Goal: Task Accomplishment & Management: Manage account settings

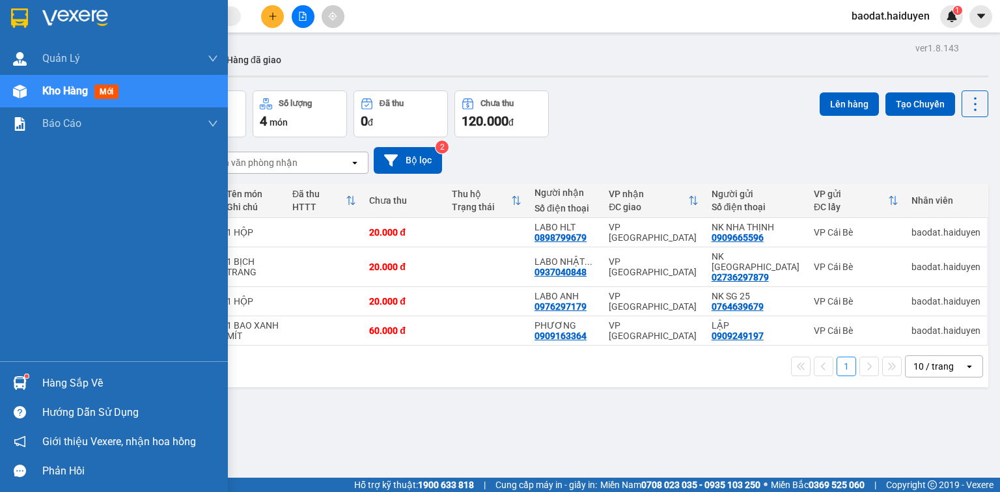
click at [39, 383] on div "Hàng sắp về" at bounding box center [114, 382] width 228 height 29
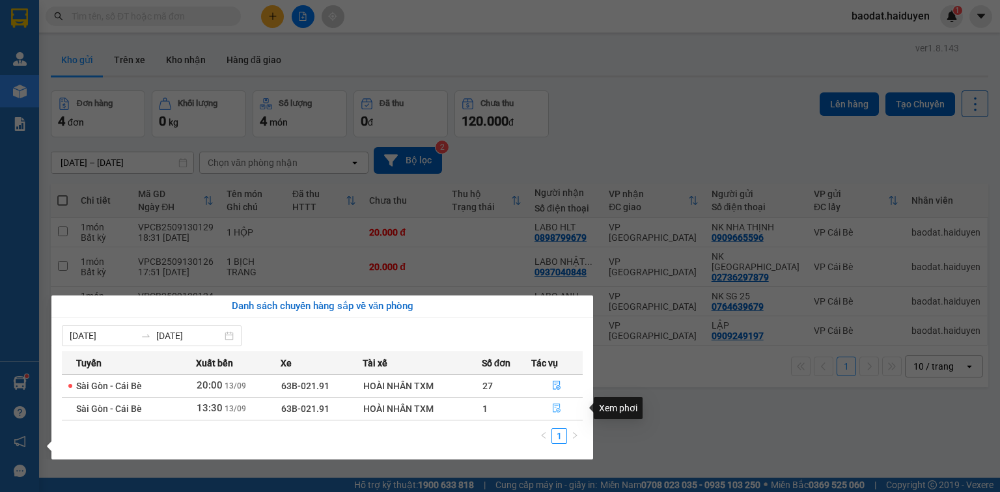
click at [559, 407] on icon "file-done" at bounding box center [556, 407] width 9 height 9
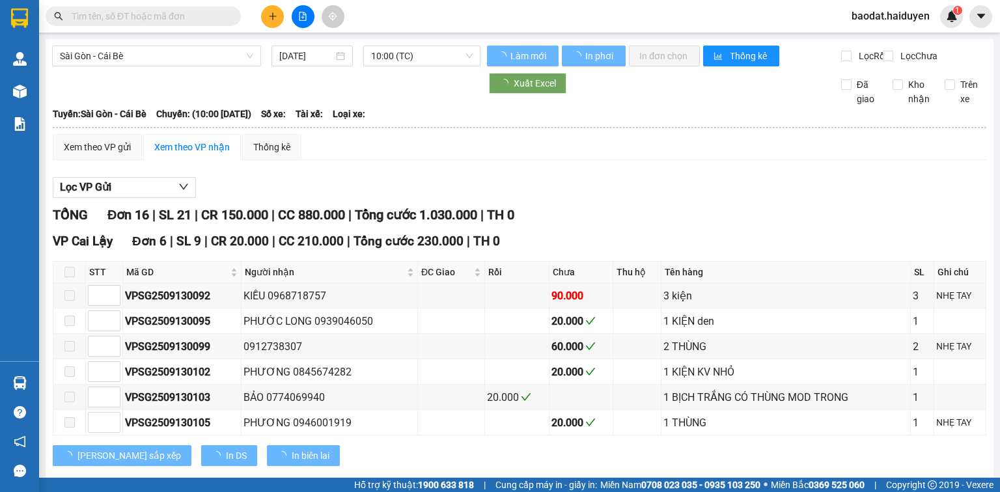
type input "[DATE]"
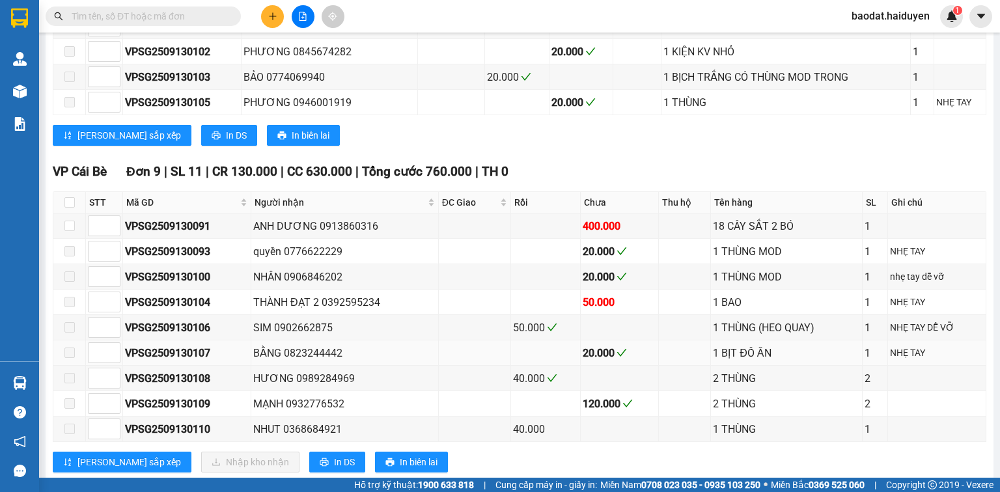
scroll to position [417, 0]
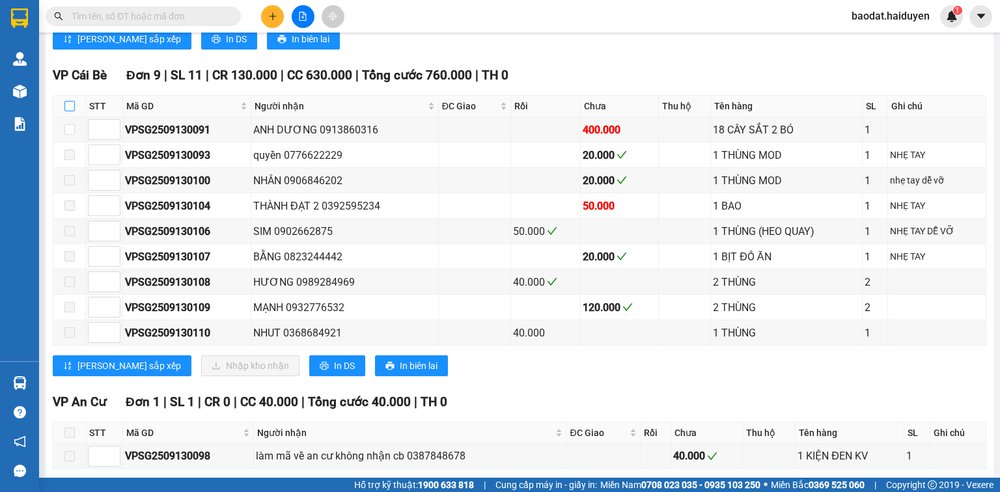
click at [70, 111] on input "checkbox" at bounding box center [69, 106] width 10 height 10
checkbox input "true"
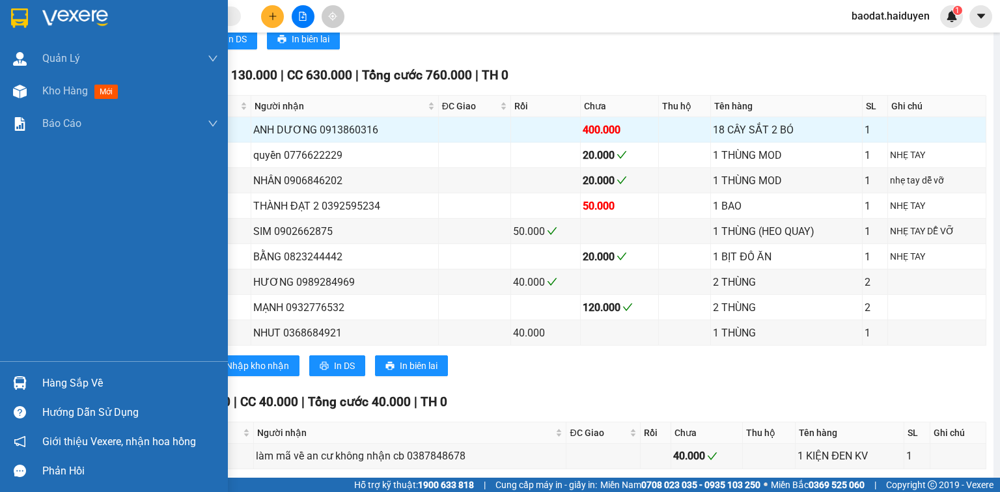
click at [49, 385] on div "Hàng sắp về" at bounding box center [130, 384] width 176 height 20
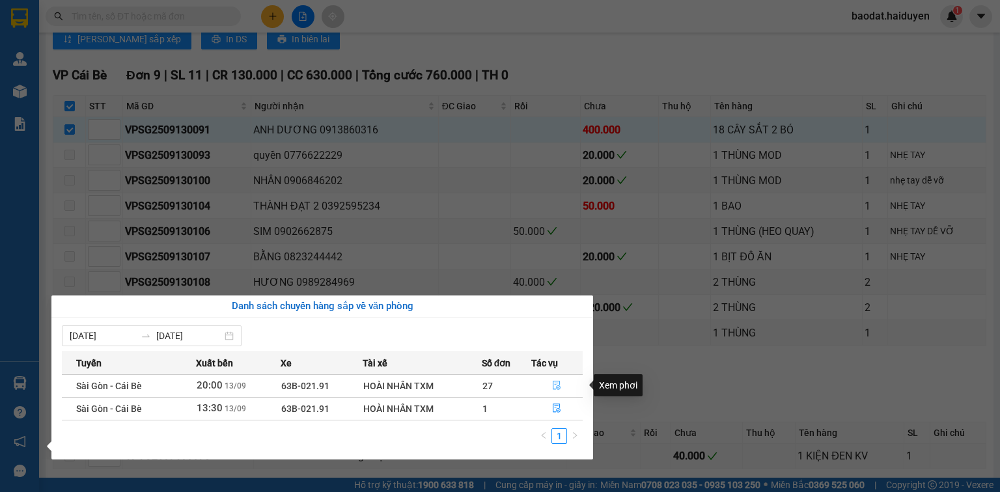
click at [555, 378] on button "button" at bounding box center [557, 386] width 51 height 21
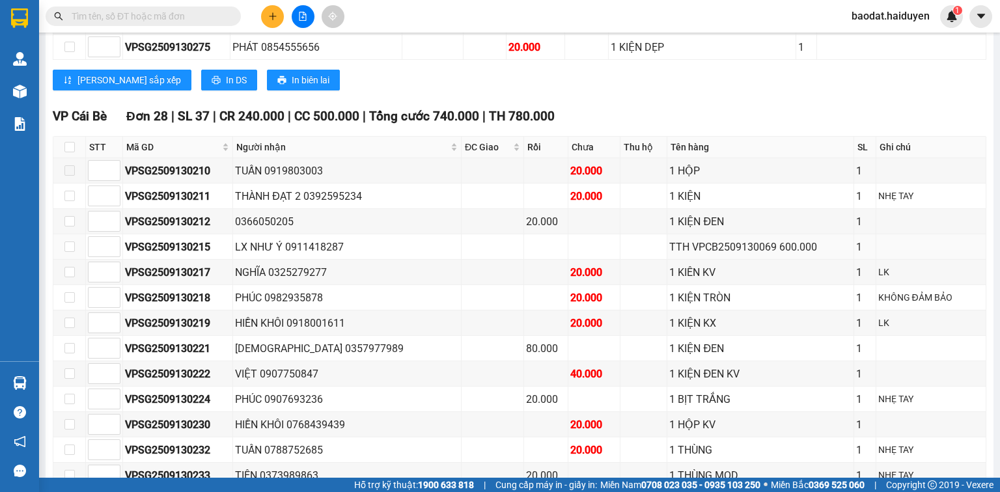
scroll to position [781, 0]
click at [66, 153] on input "checkbox" at bounding box center [69, 148] width 10 height 10
checkbox input "true"
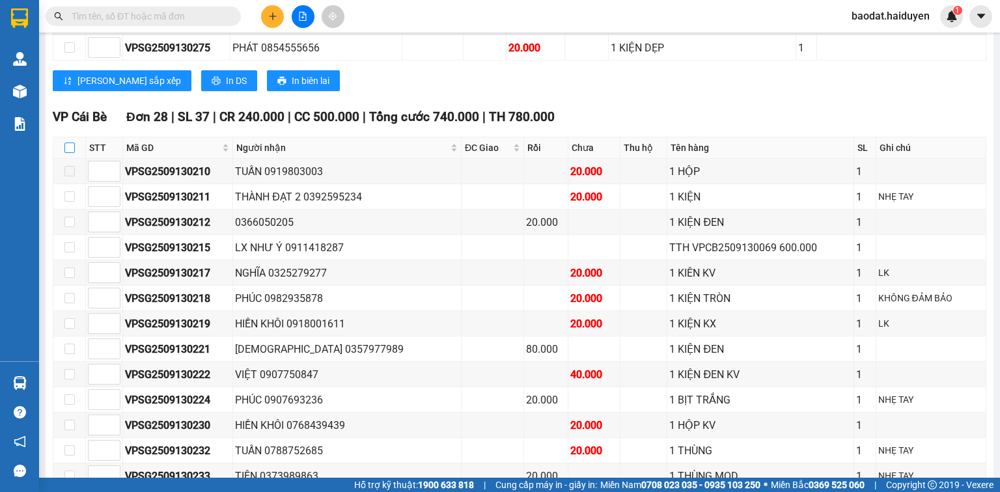
checkbox input "true"
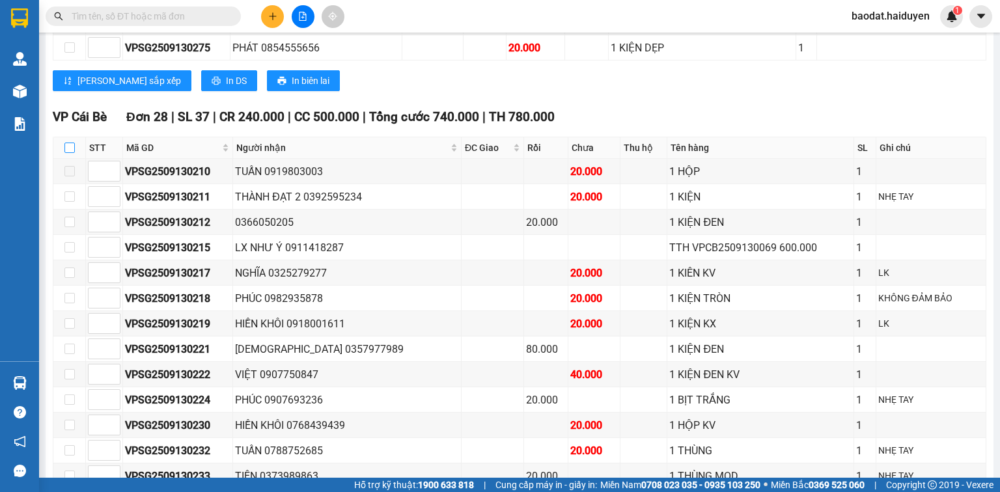
checkbox input "true"
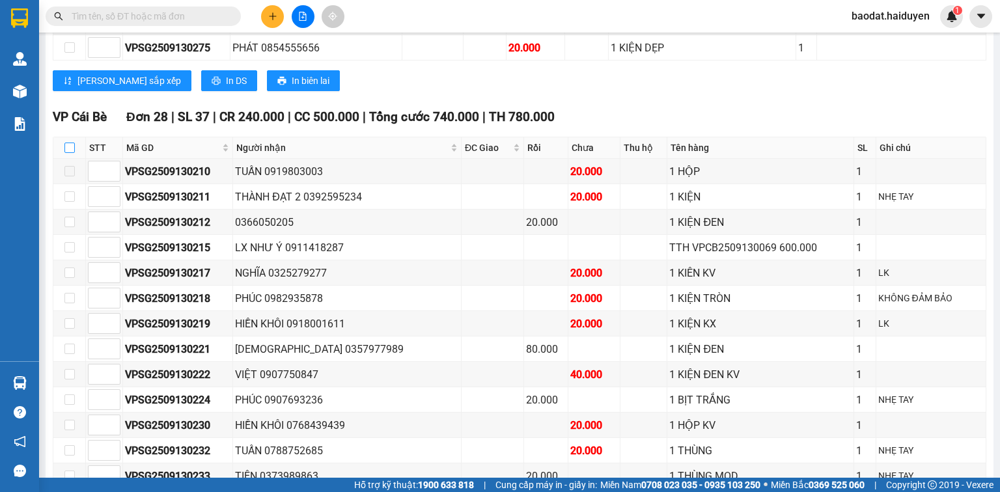
checkbox input "true"
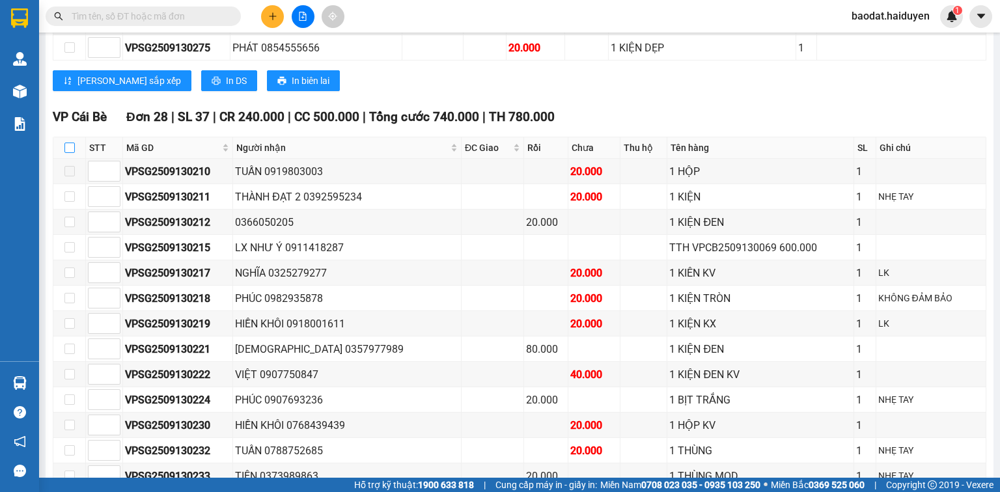
checkbox input "true"
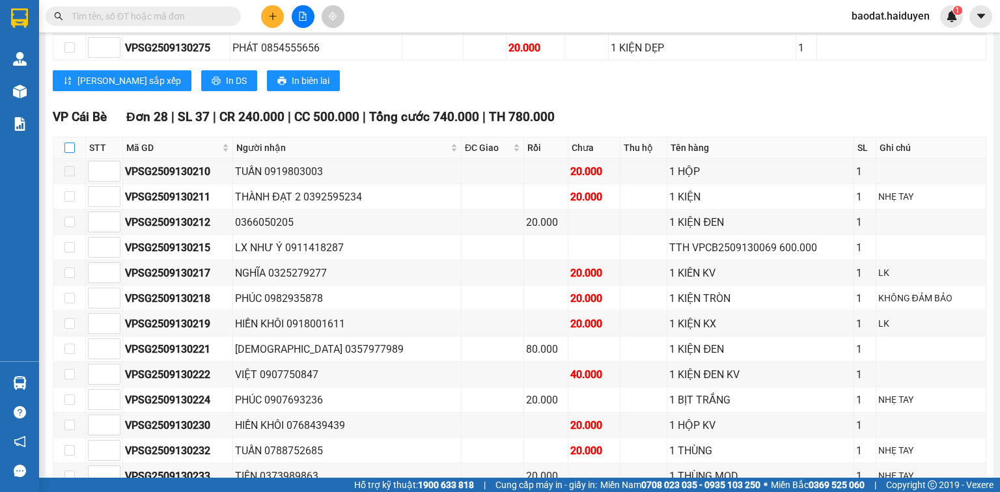
checkbox input "true"
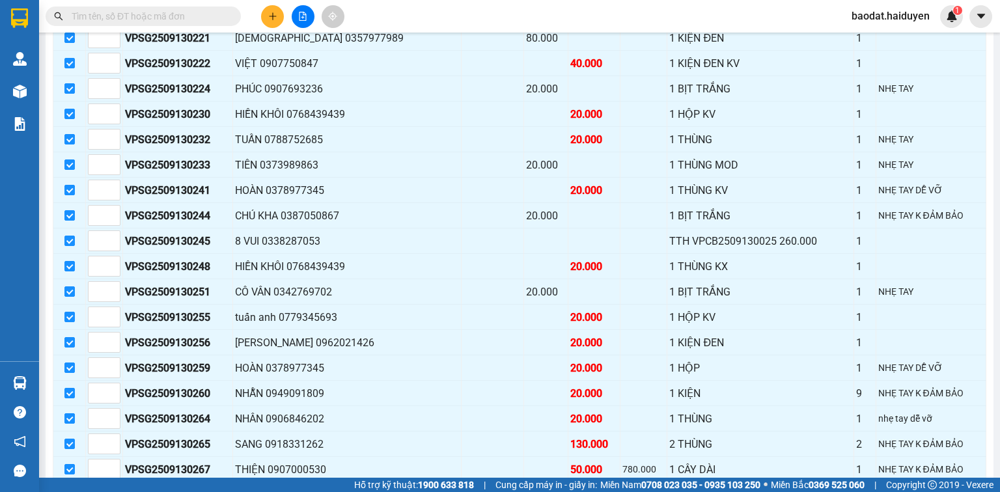
scroll to position [1093, 0]
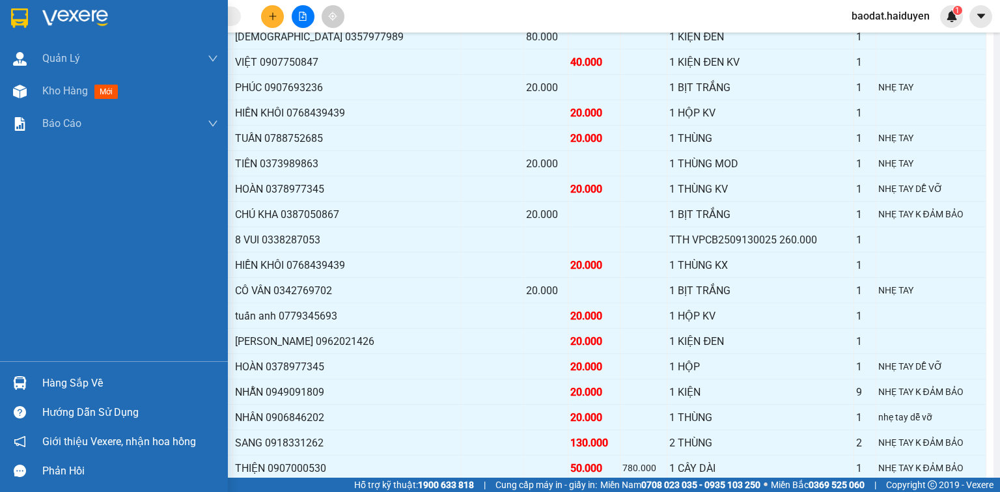
click at [85, 383] on div "Hàng sắp về" at bounding box center [130, 384] width 176 height 20
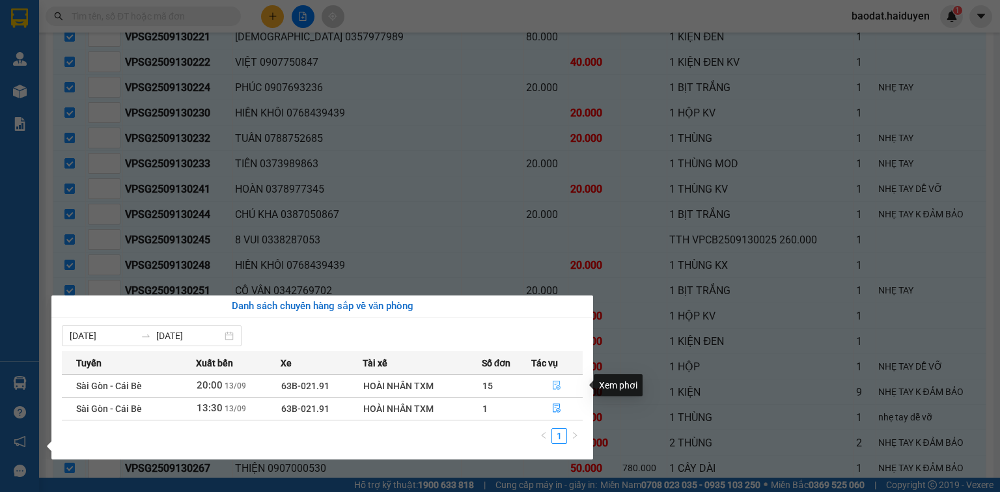
click at [561, 384] on icon "file-done" at bounding box center [556, 385] width 9 height 9
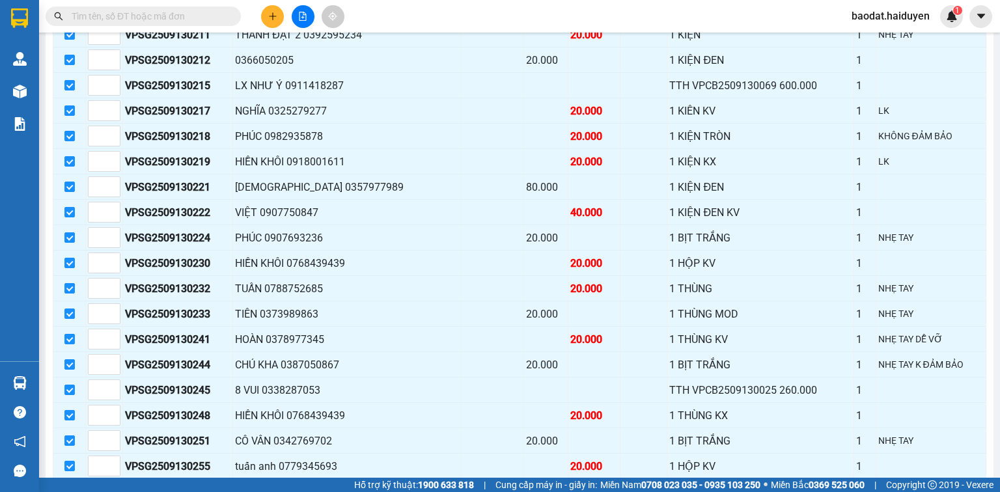
scroll to position [937, 0]
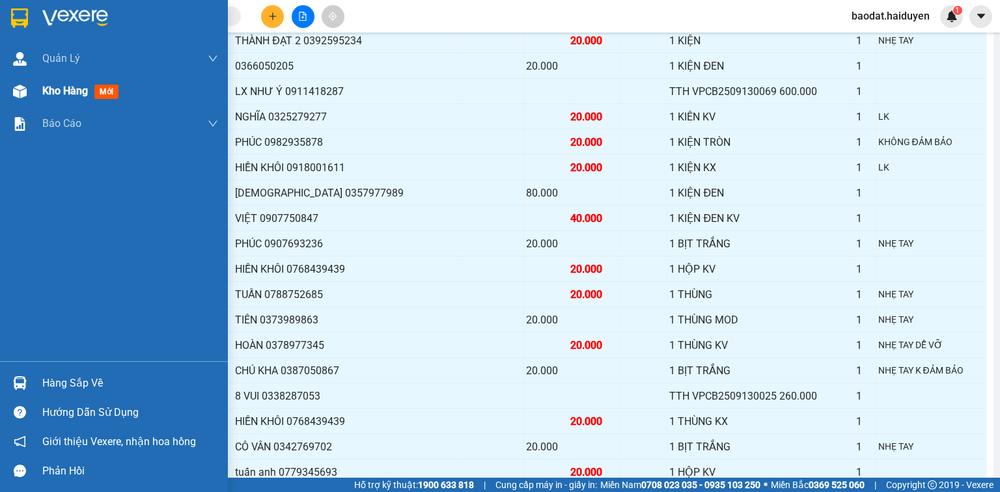
click at [48, 94] on span "Kho hàng" at bounding box center [65, 91] width 46 height 12
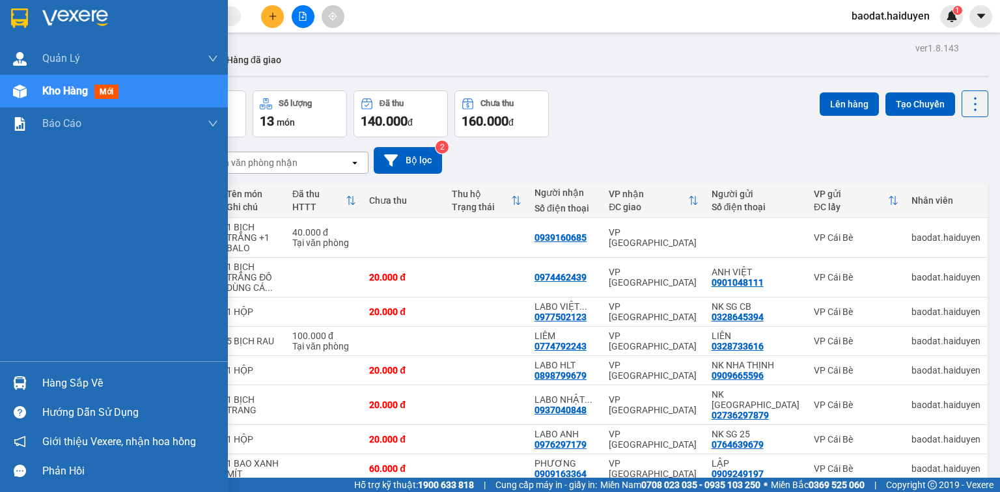
click at [19, 381] on img at bounding box center [20, 383] width 14 height 14
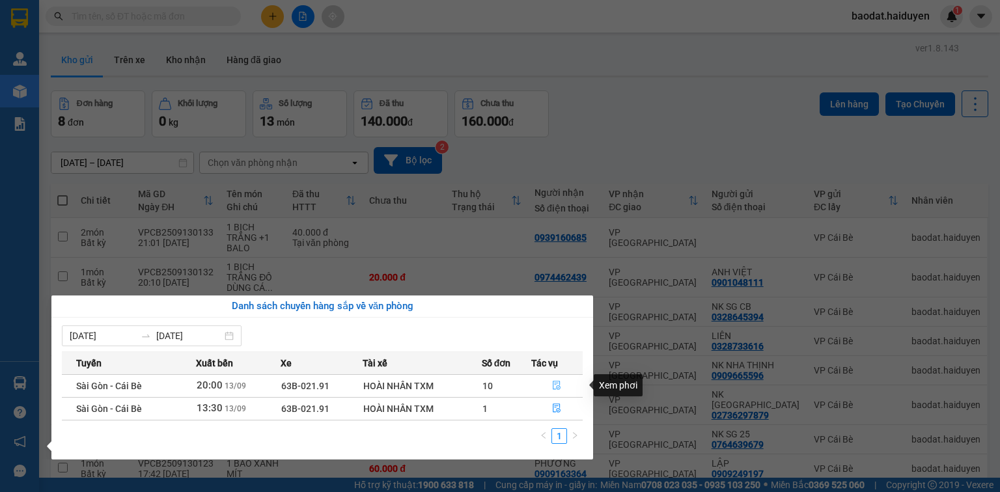
click at [560, 383] on icon "file-done" at bounding box center [557, 385] width 8 height 9
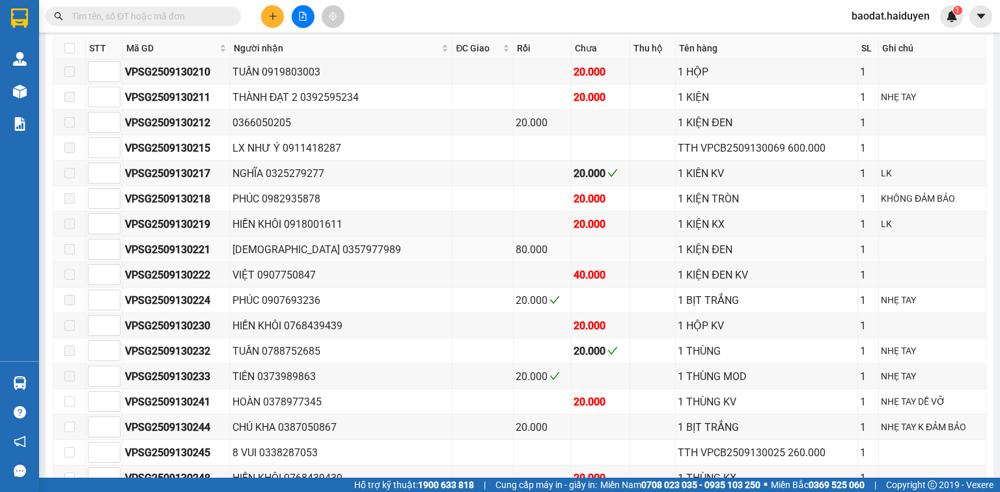
scroll to position [885, 0]
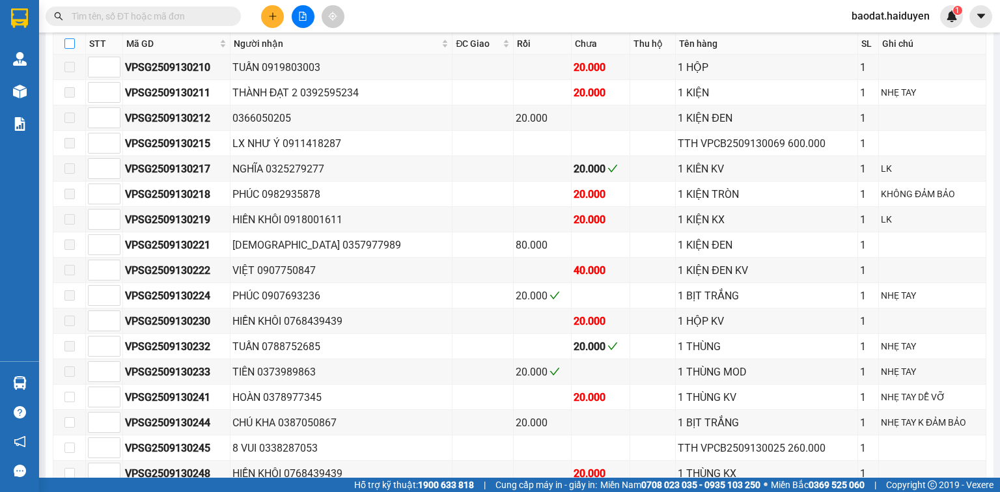
click at [66, 44] on input "checkbox" at bounding box center [69, 43] width 10 height 10
checkbox input "true"
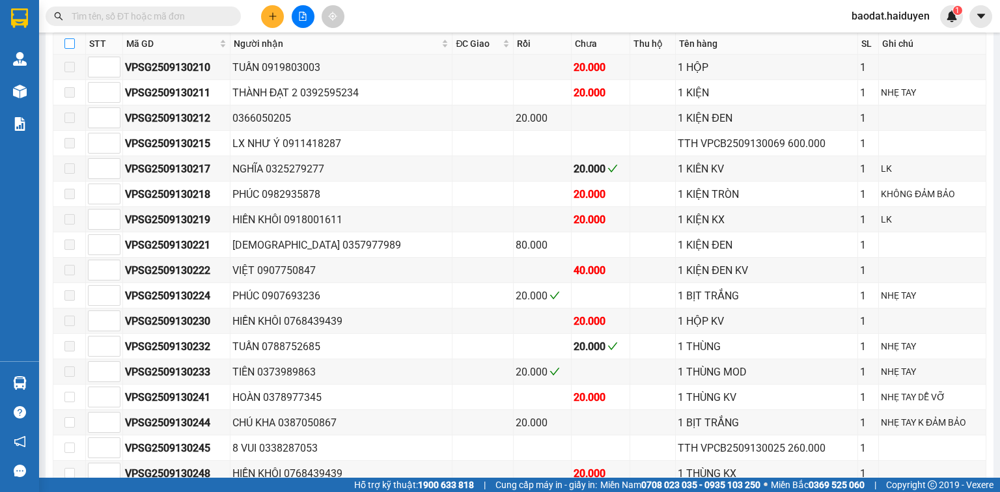
checkbox input "true"
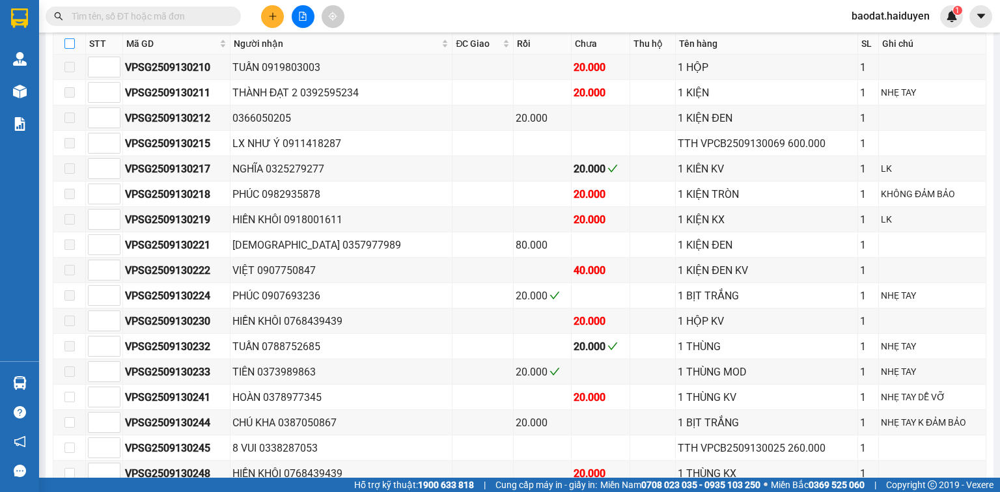
checkbox input "true"
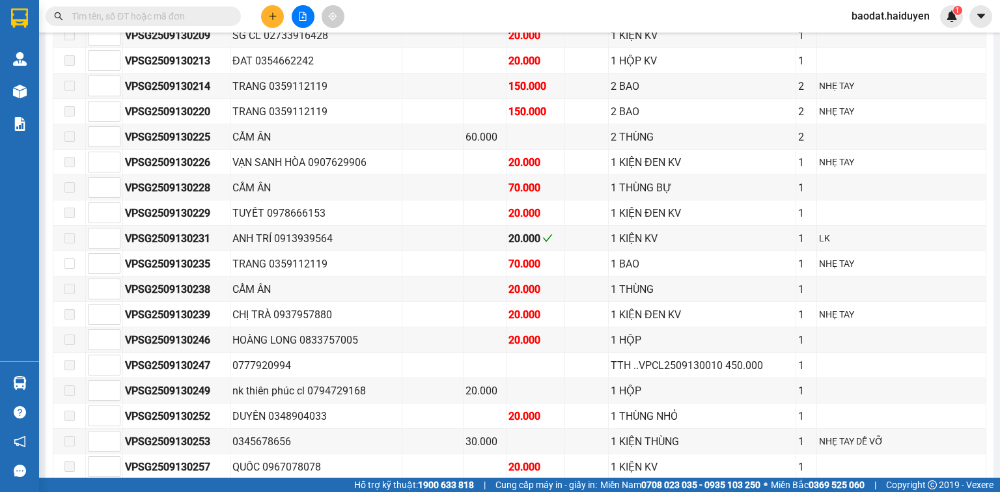
scroll to position [0, 0]
